Goal: Find specific page/section: Find specific page/section

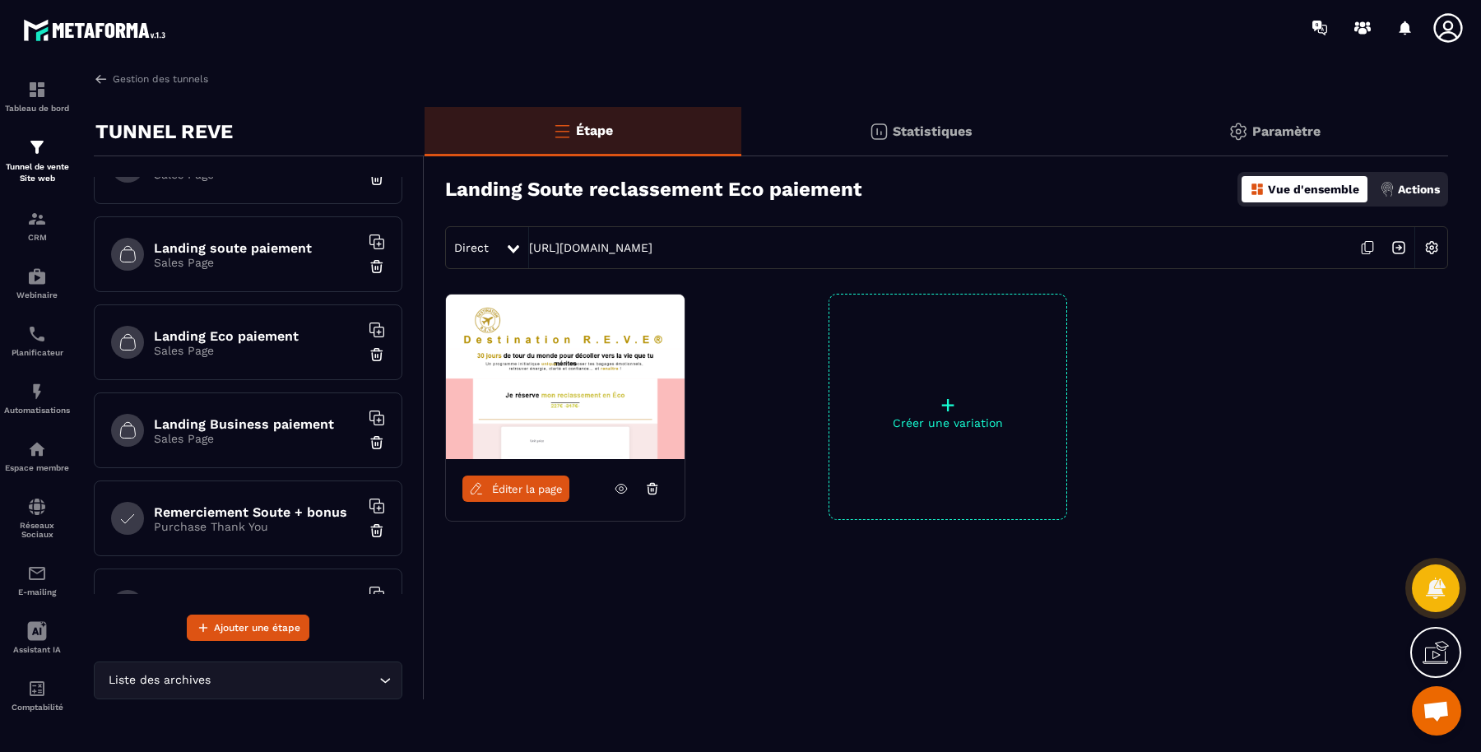
scroll to position [206, 0]
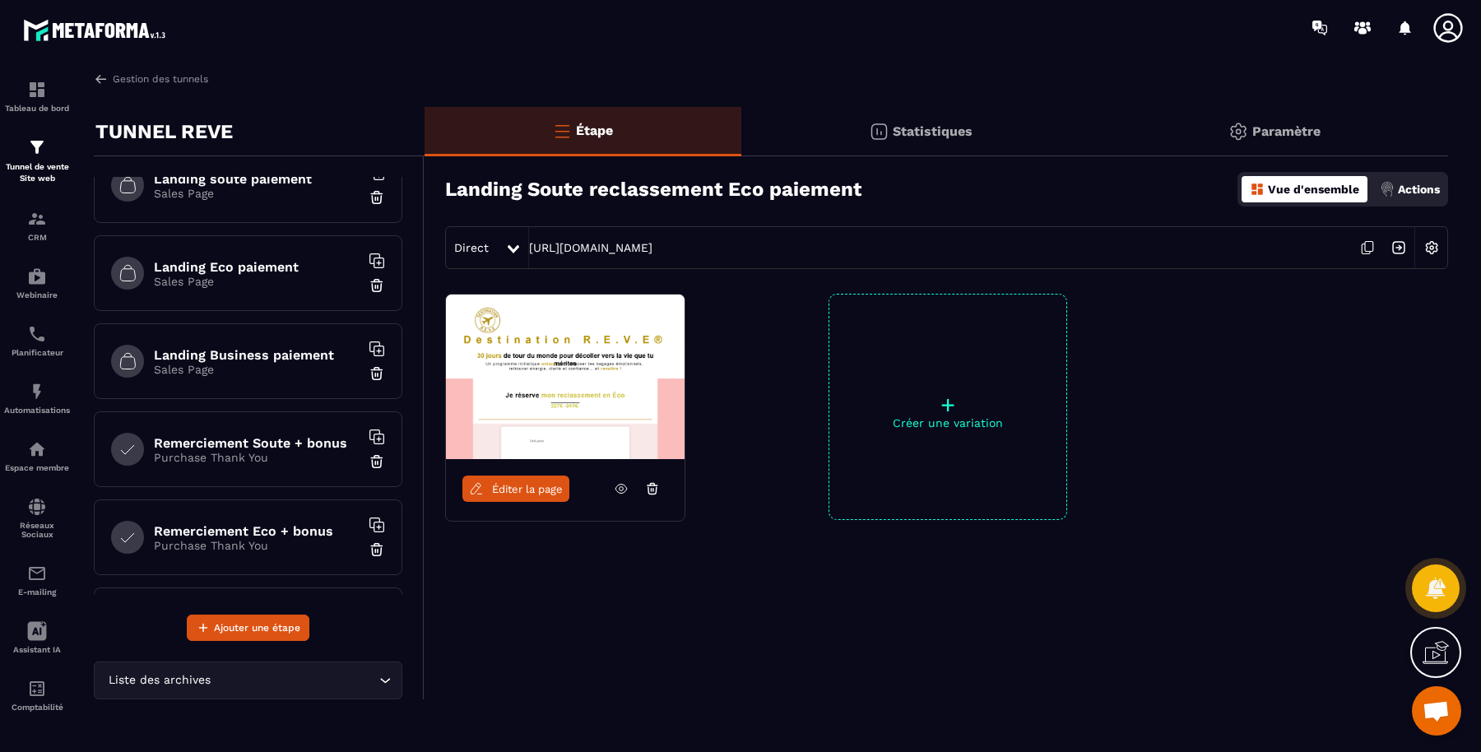
click at [299, 523] on h6 "Remerciement Eco + bonus" at bounding box center [257, 531] width 206 height 16
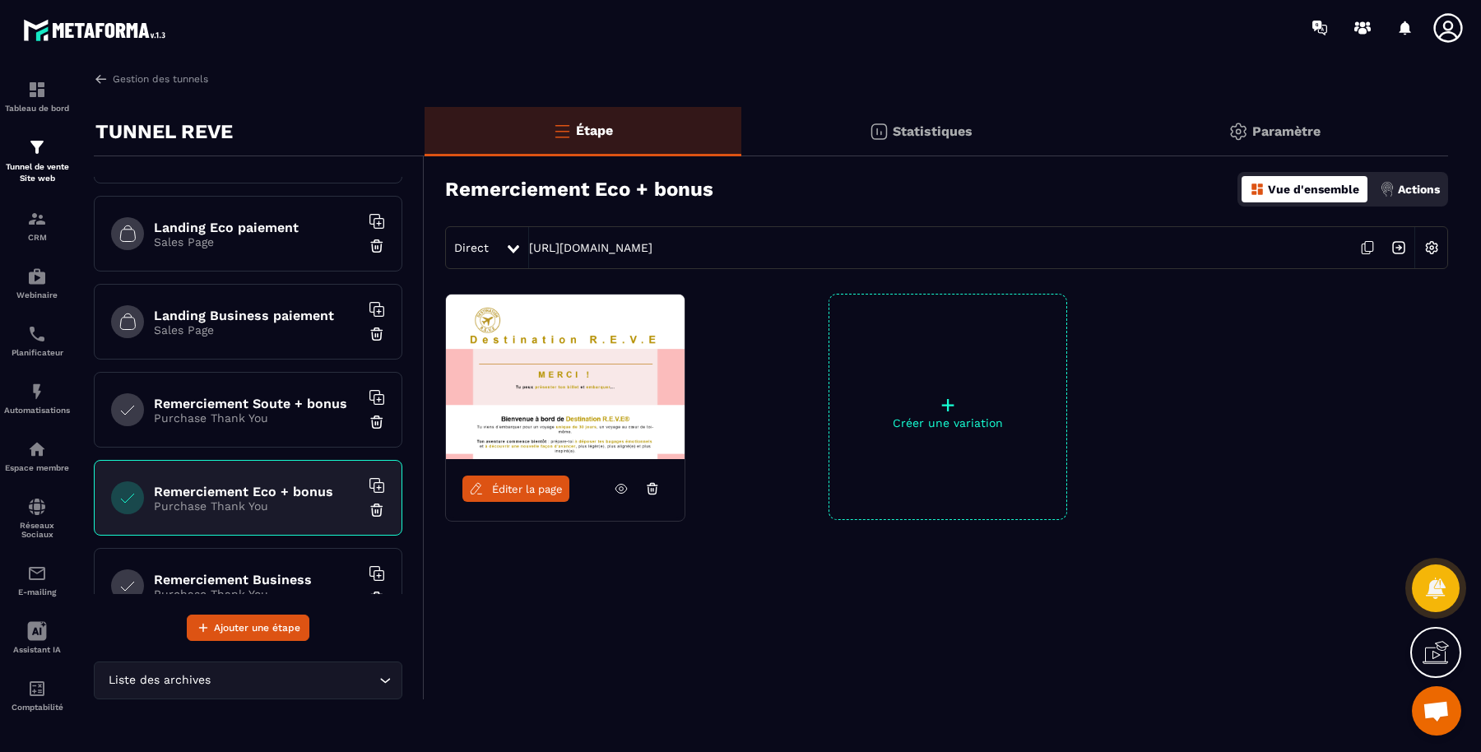
scroll to position [274, 0]
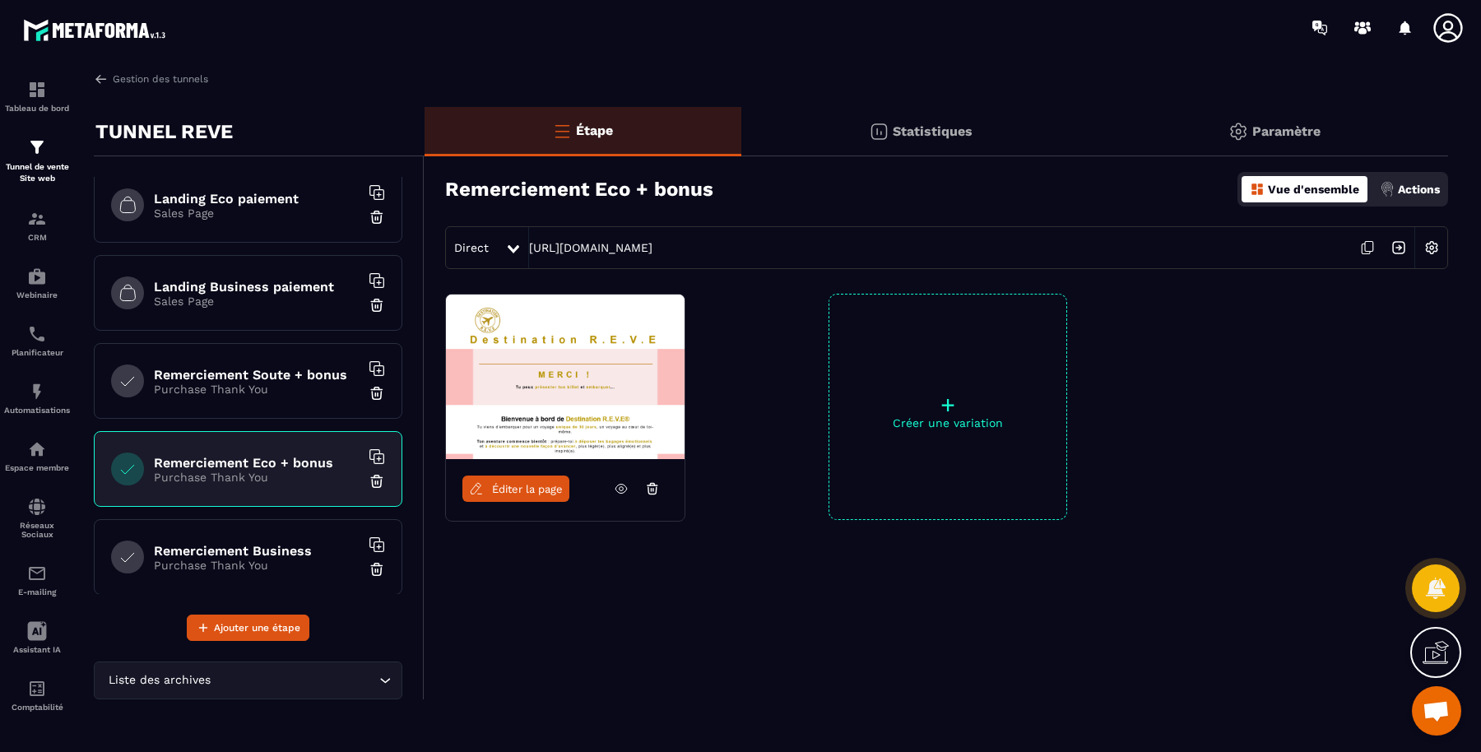
click at [294, 544] on h6 "Remerciement Business" at bounding box center [257, 551] width 206 height 16
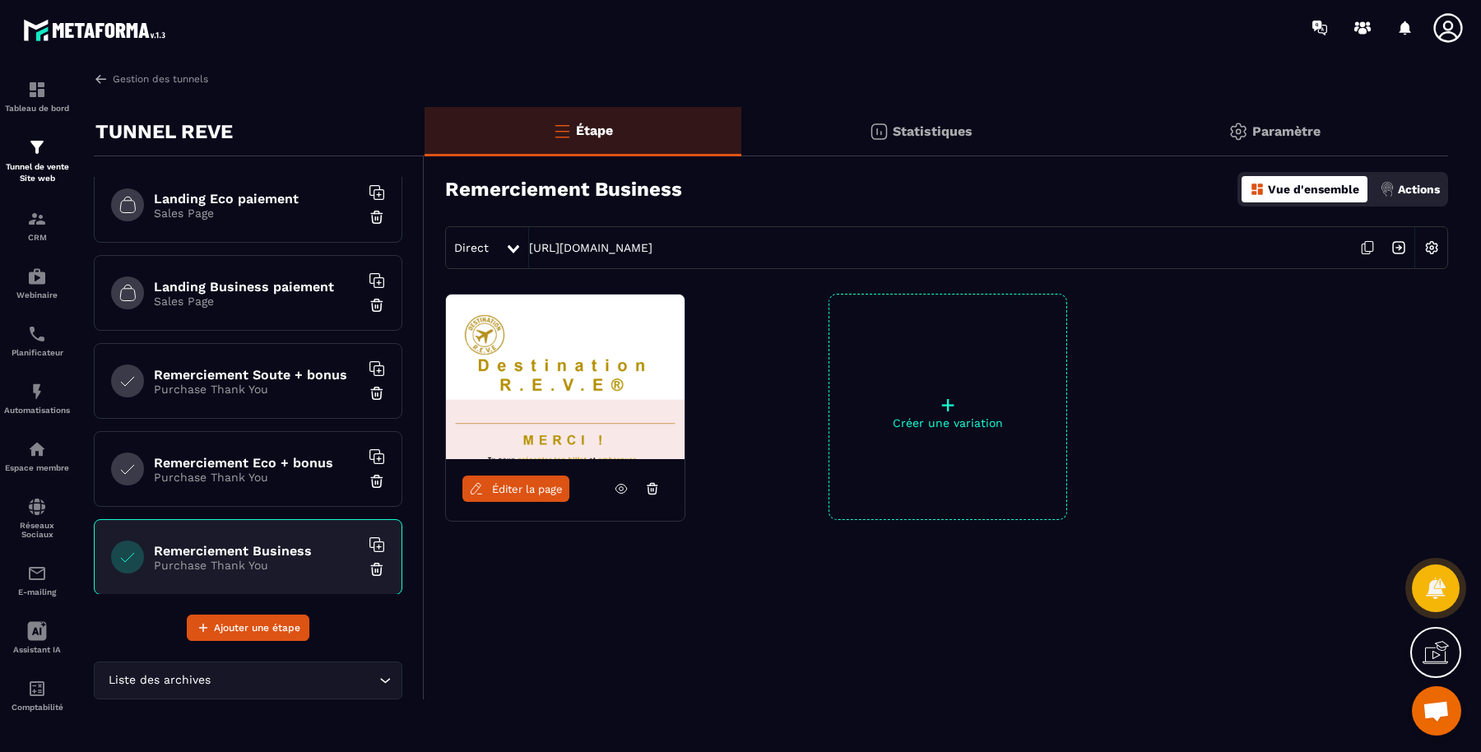
click at [1363, 249] on icon at bounding box center [1367, 247] width 31 height 31
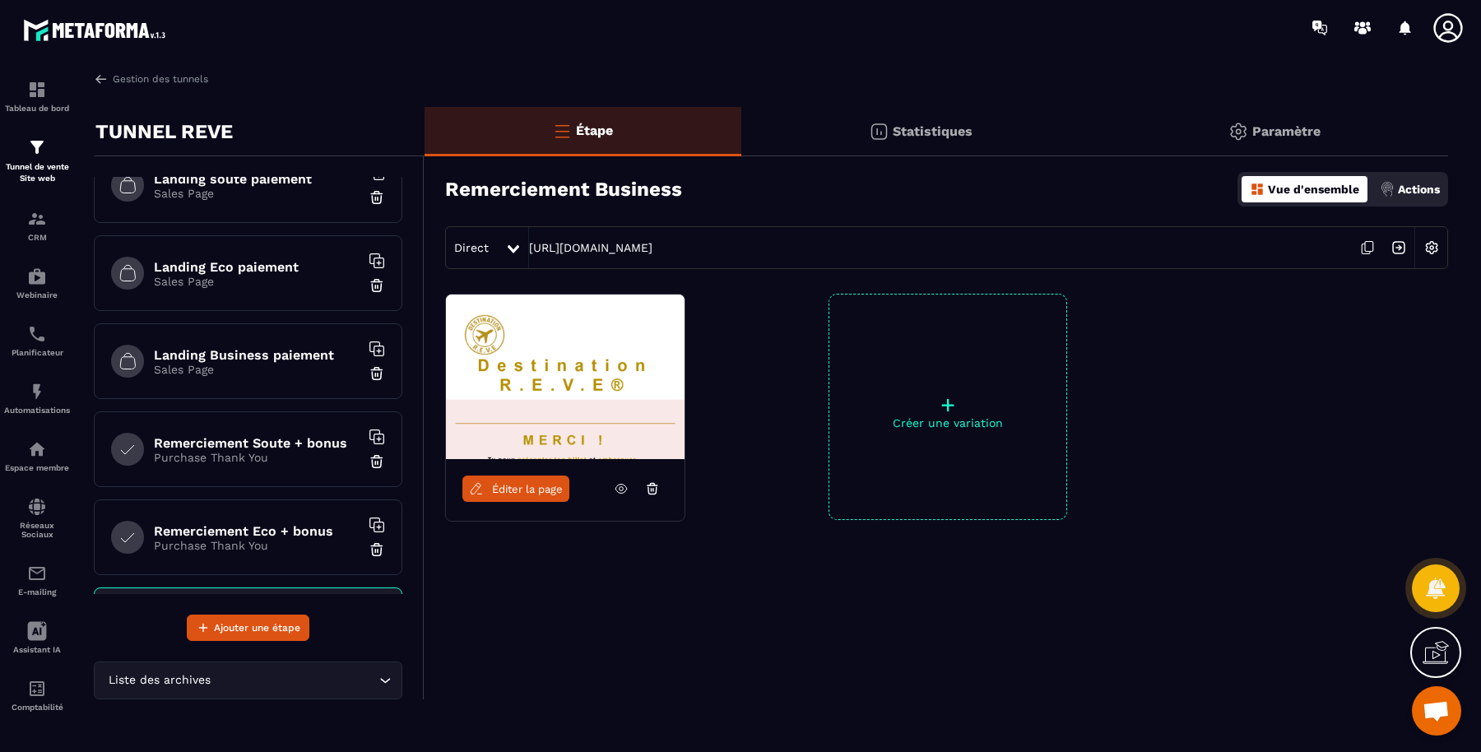
scroll to position [274, 0]
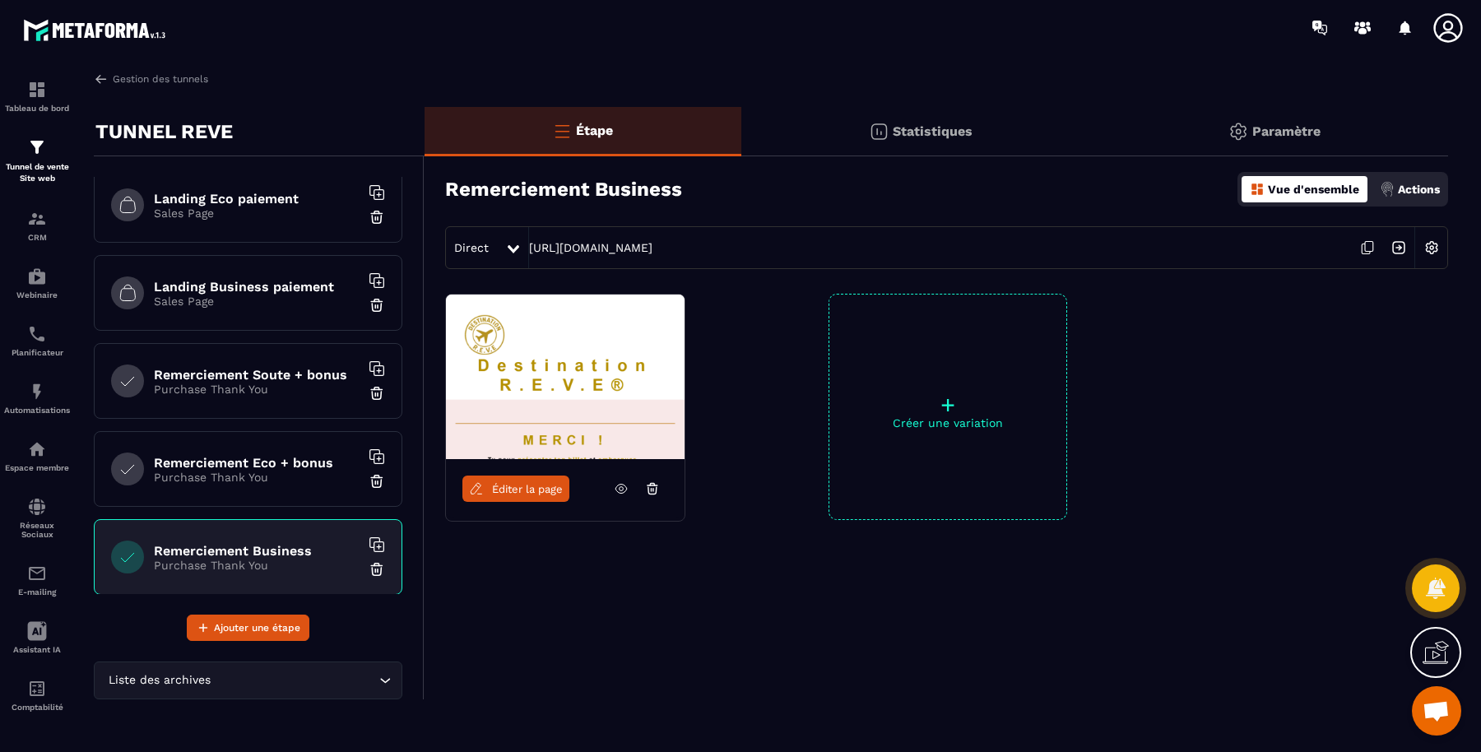
click at [297, 287] on h6 "Landing Business paiement" at bounding box center [257, 287] width 206 height 16
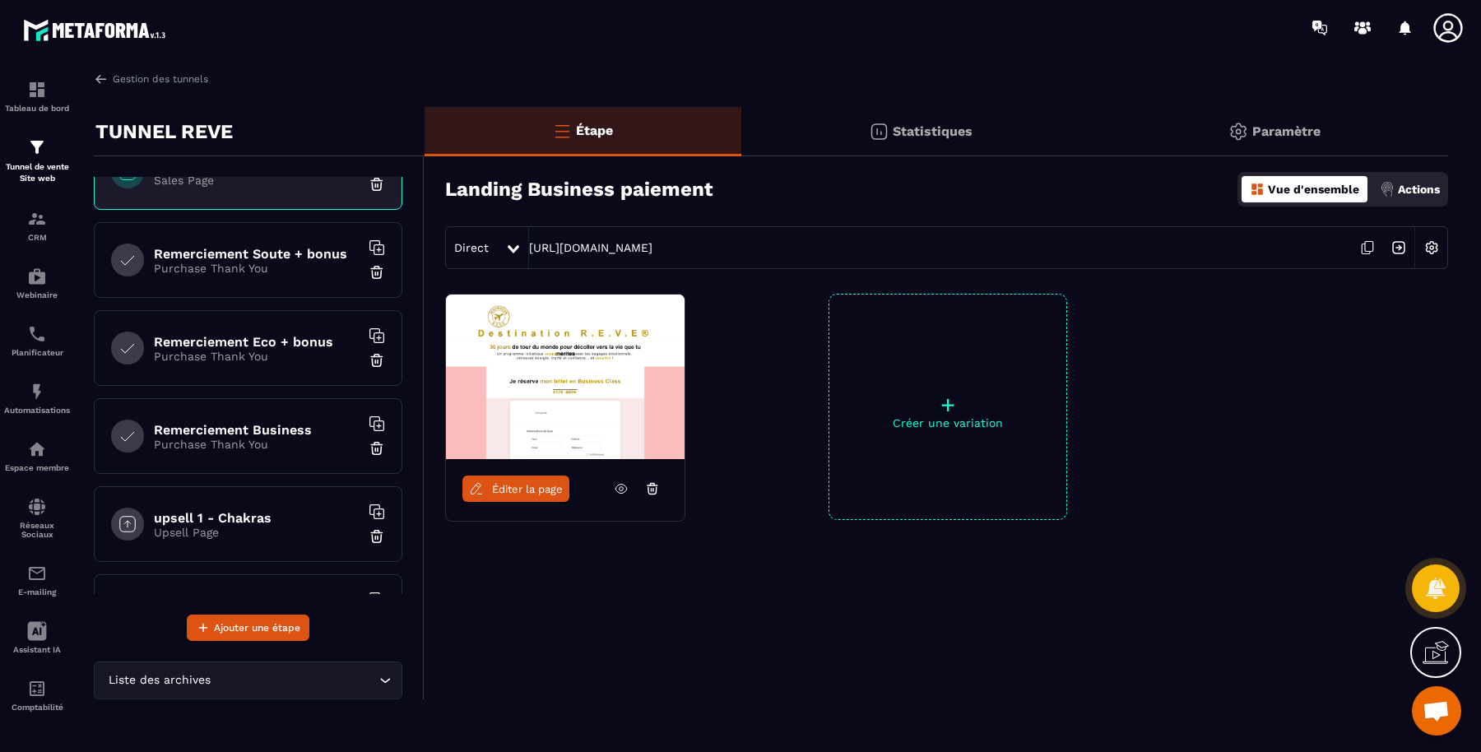
scroll to position [412, 0]
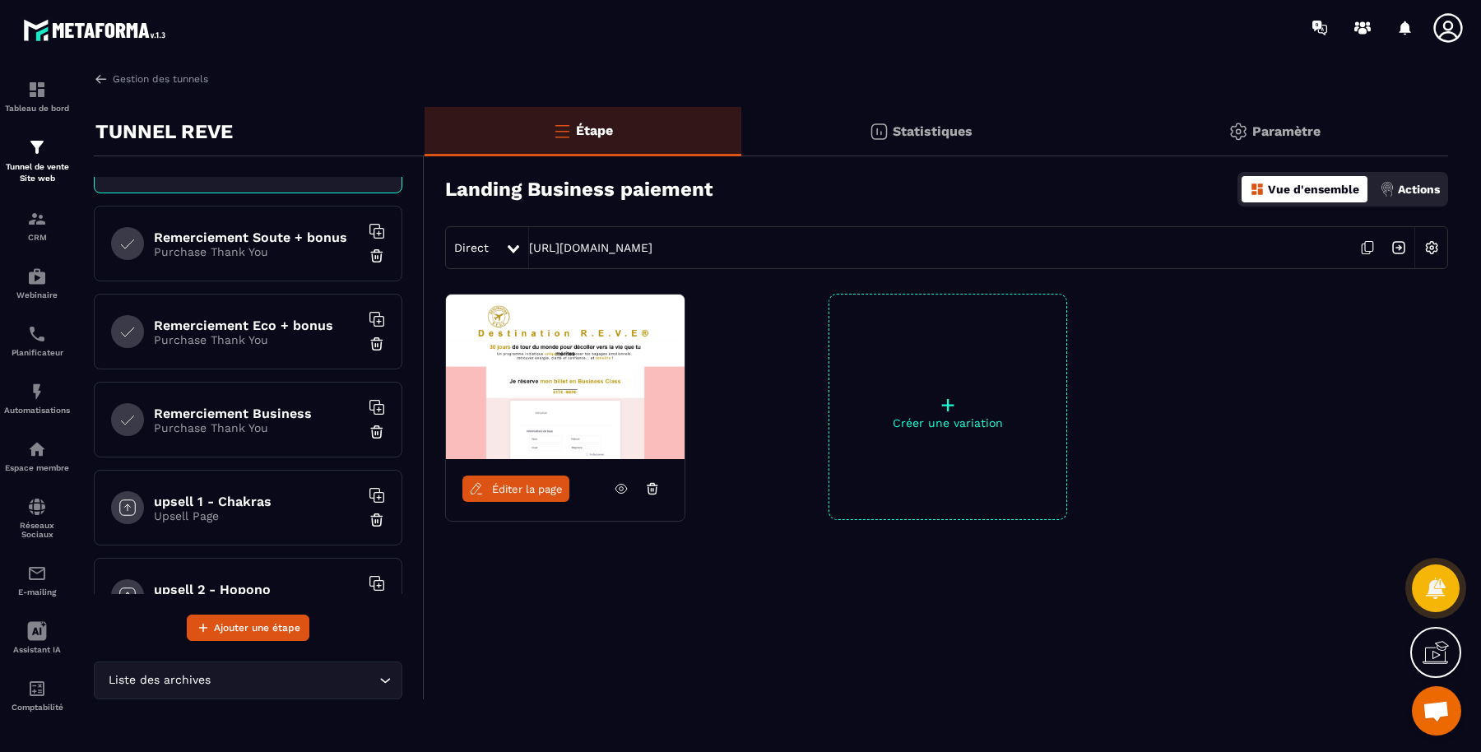
click at [297, 412] on h6 "Remerciement Business" at bounding box center [257, 414] width 206 height 16
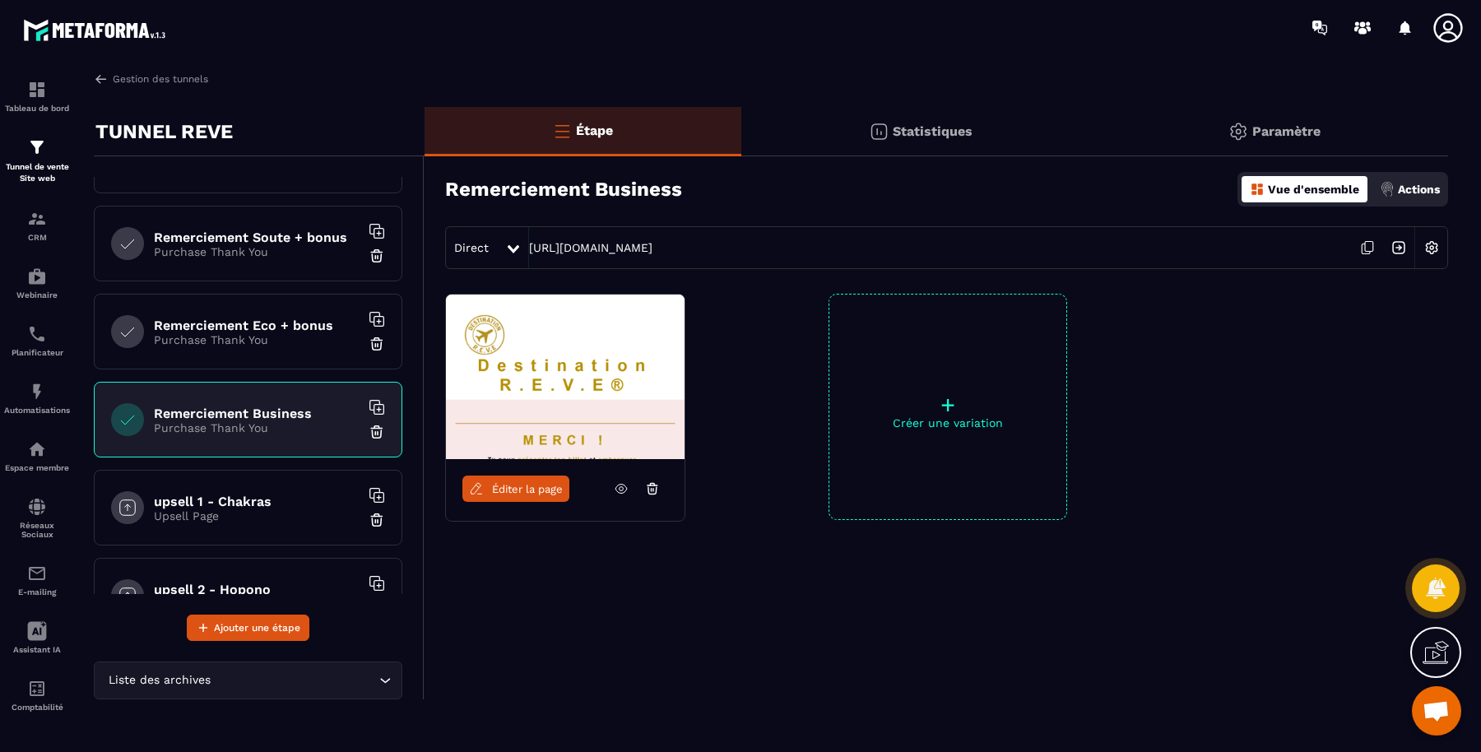
click at [1367, 242] on icon at bounding box center [1367, 247] width 31 height 31
